Goal: Use online tool/utility: Utilize a website feature to perform a specific function

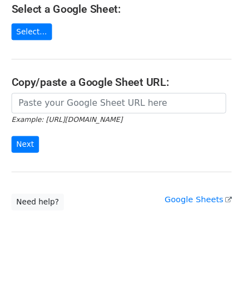
scroll to position [155, 0]
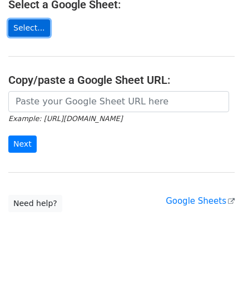
click at [34, 30] on link "Select..." at bounding box center [29, 27] width 42 height 17
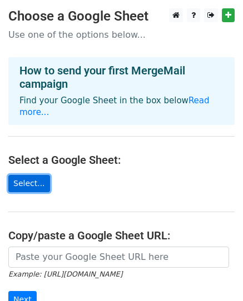
click at [32, 184] on link "Select..." at bounding box center [29, 183] width 42 height 17
click at [38, 181] on link "Select..." at bounding box center [29, 183] width 42 height 17
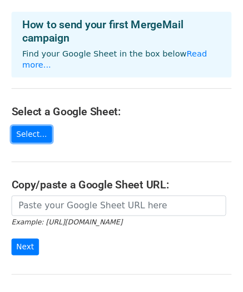
scroll to position [44, 0]
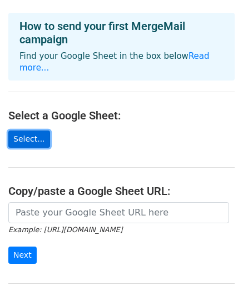
click at [22, 138] on link "Select..." at bounding box center [29, 138] width 42 height 17
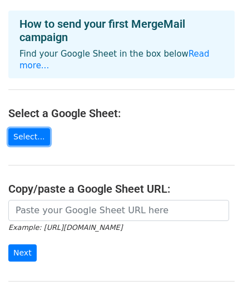
scroll to position [0, 0]
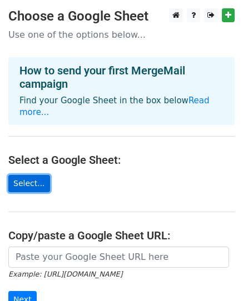
click at [38, 182] on link "Select..." at bounding box center [29, 183] width 42 height 17
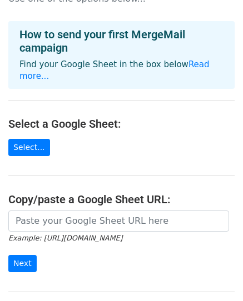
scroll to position [56, 0]
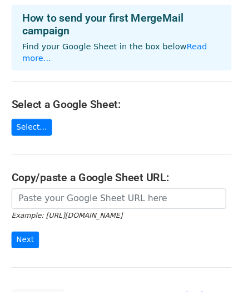
scroll to position [167, 0]
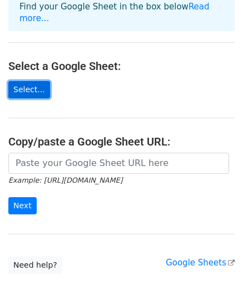
click at [39, 81] on link "Select..." at bounding box center [29, 89] width 42 height 17
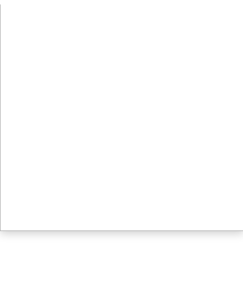
scroll to position [216, 0]
